Goal: Book appointment/travel/reservation

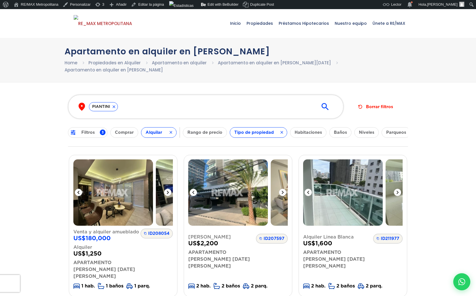
click at [165, 192] on icon at bounding box center [167, 192] width 7 height 7
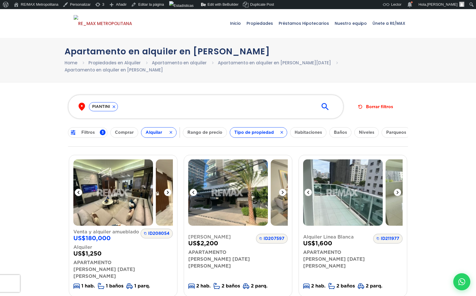
click at [165, 192] on icon at bounding box center [167, 192] width 7 height 7
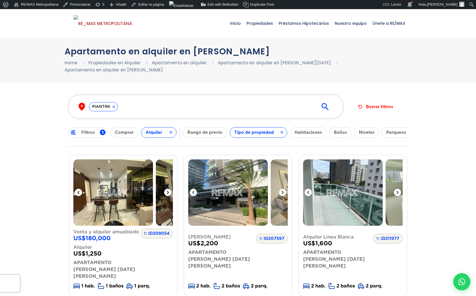
click at [165, 192] on icon at bounding box center [167, 192] width 7 height 7
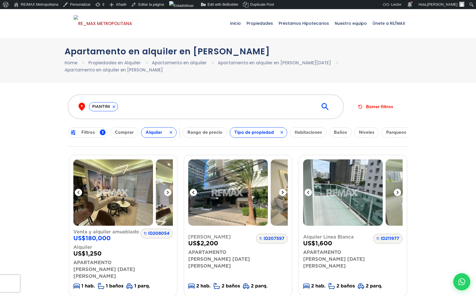
click at [221, 187] on div at bounding box center [237, 192] width 100 height 13
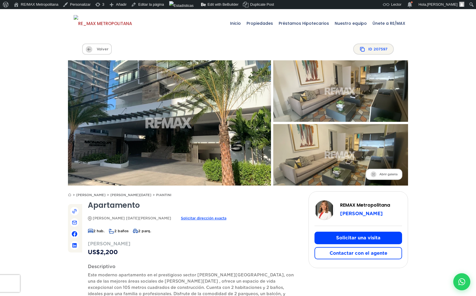
click at [352, 237] on button "Solicitar una visita" at bounding box center [358, 237] width 88 height 12
click at [356, 252] on button "Contactar con el agente" at bounding box center [358, 253] width 88 height 12
